Goal: Transaction & Acquisition: Book appointment/travel/reservation

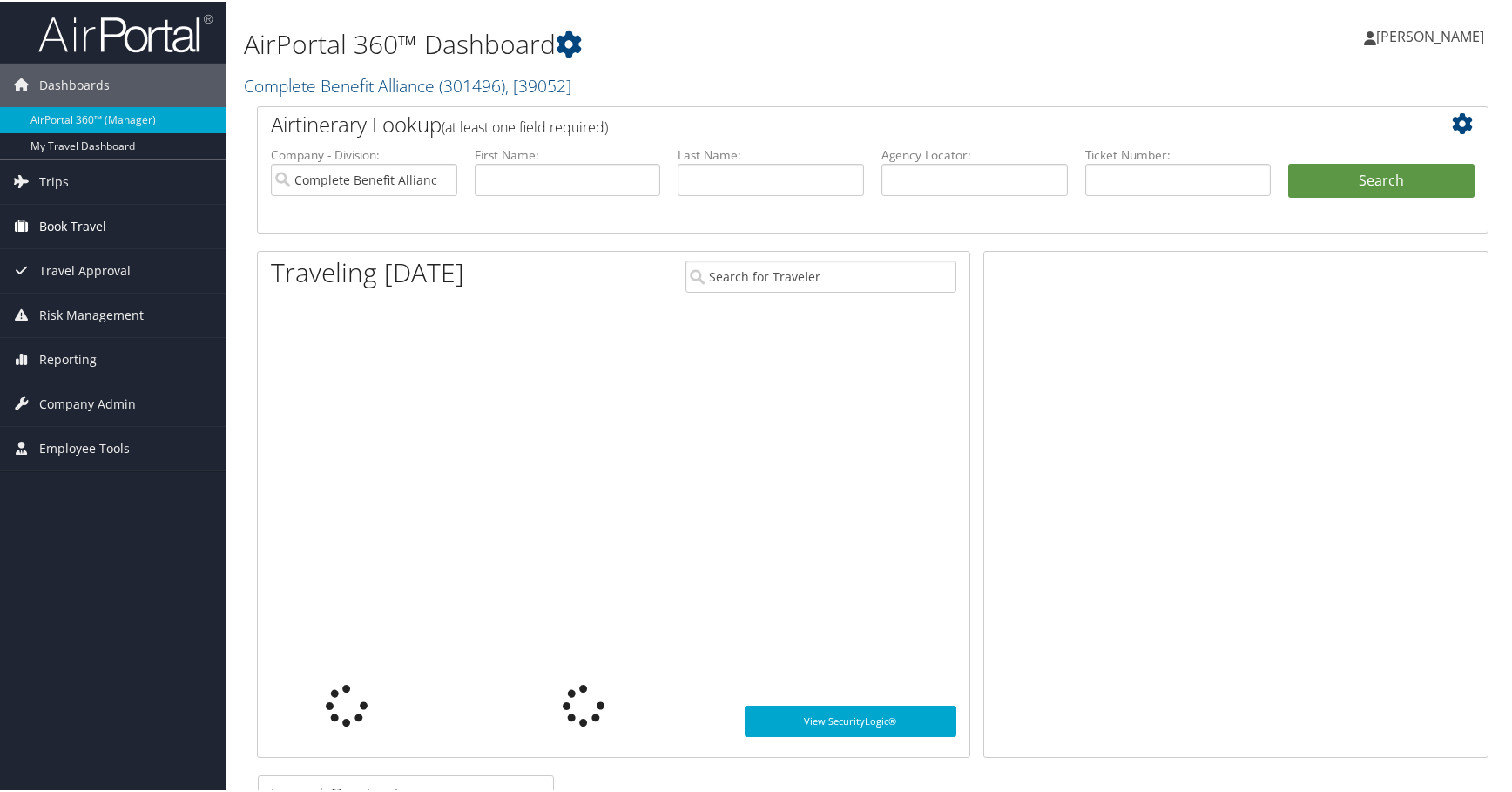
click at [87, 221] on span "Book Travel" at bounding box center [72, 224] width 67 height 44
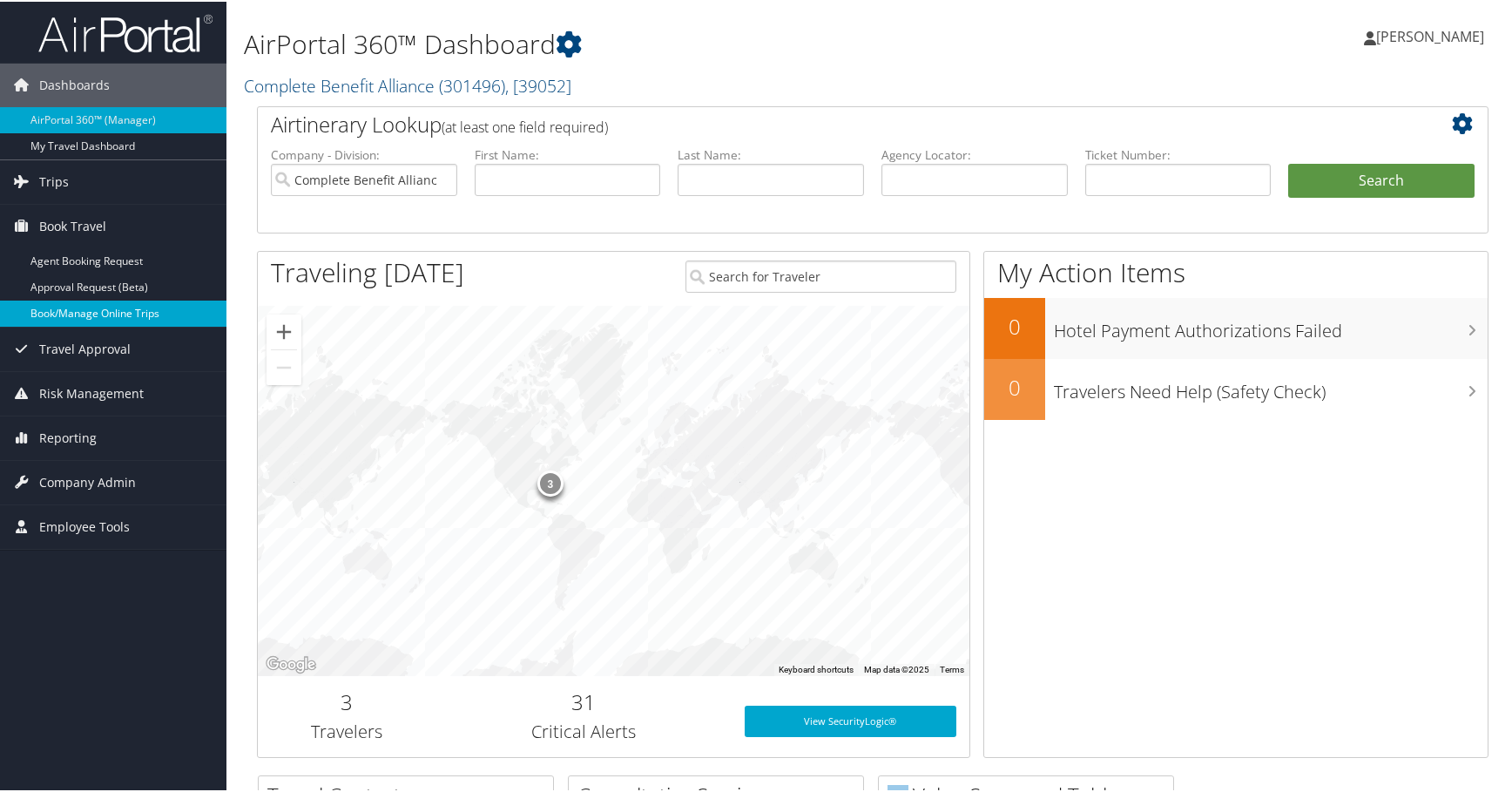
click at [79, 308] on link "Book/Manage Online Trips" at bounding box center [113, 311] width 227 height 26
